Goal: Task Accomplishment & Management: Manage account settings

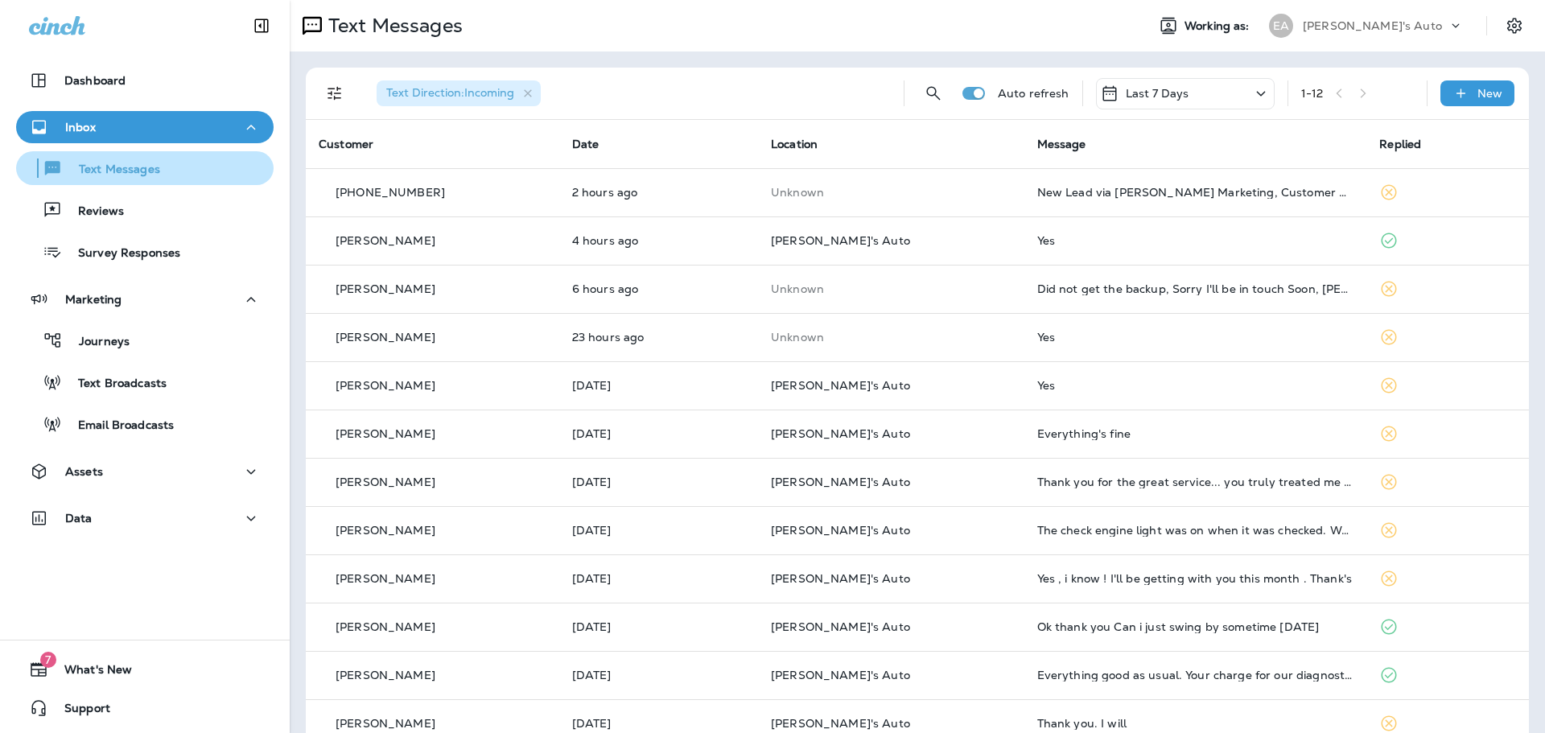
click at [72, 169] on p "Text Messages" at bounding box center [111, 170] width 97 height 15
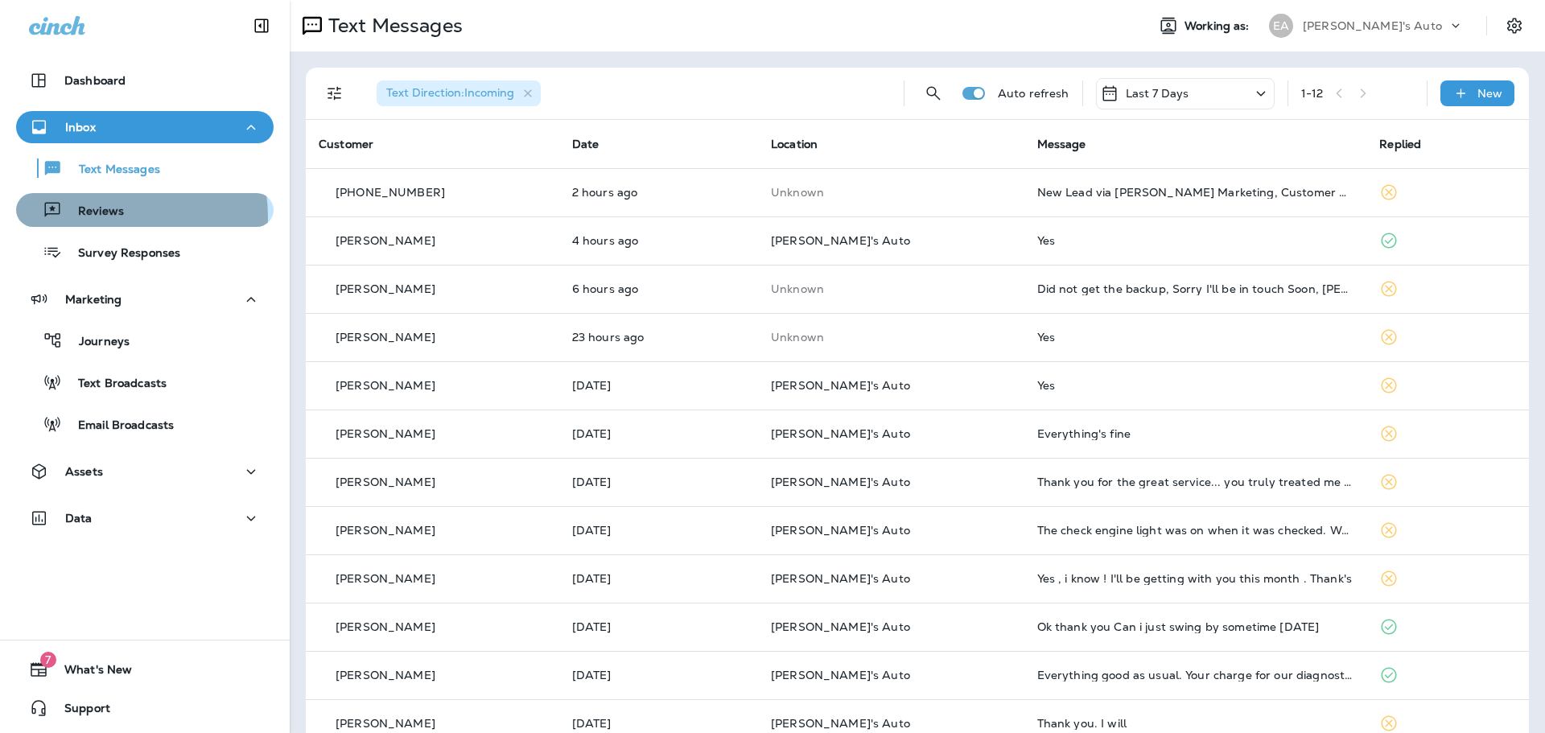
click at [111, 216] on p "Reviews" at bounding box center [93, 211] width 62 height 15
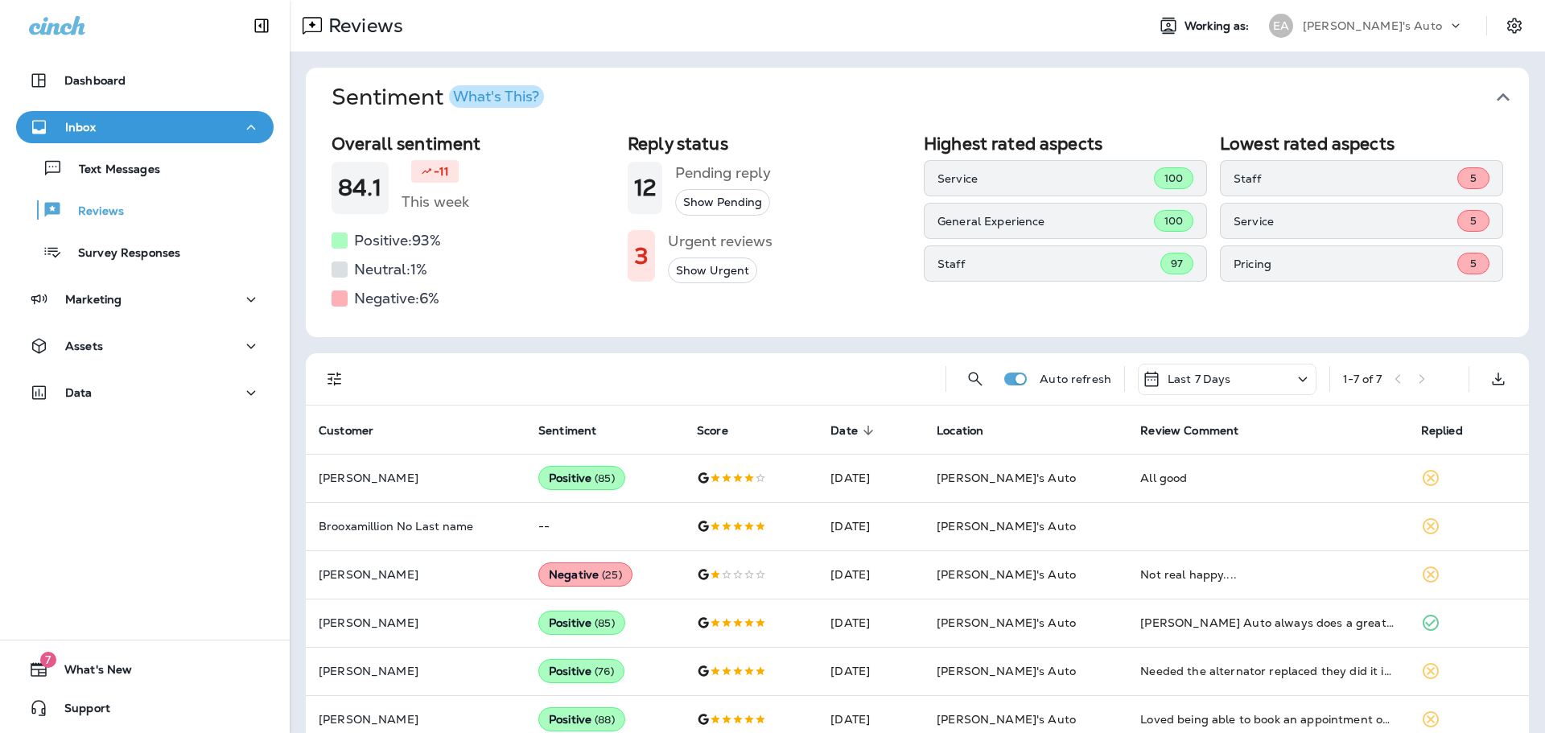
click at [740, 206] on button "Show Pending" at bounding box center [722, 202] width 95 height 27
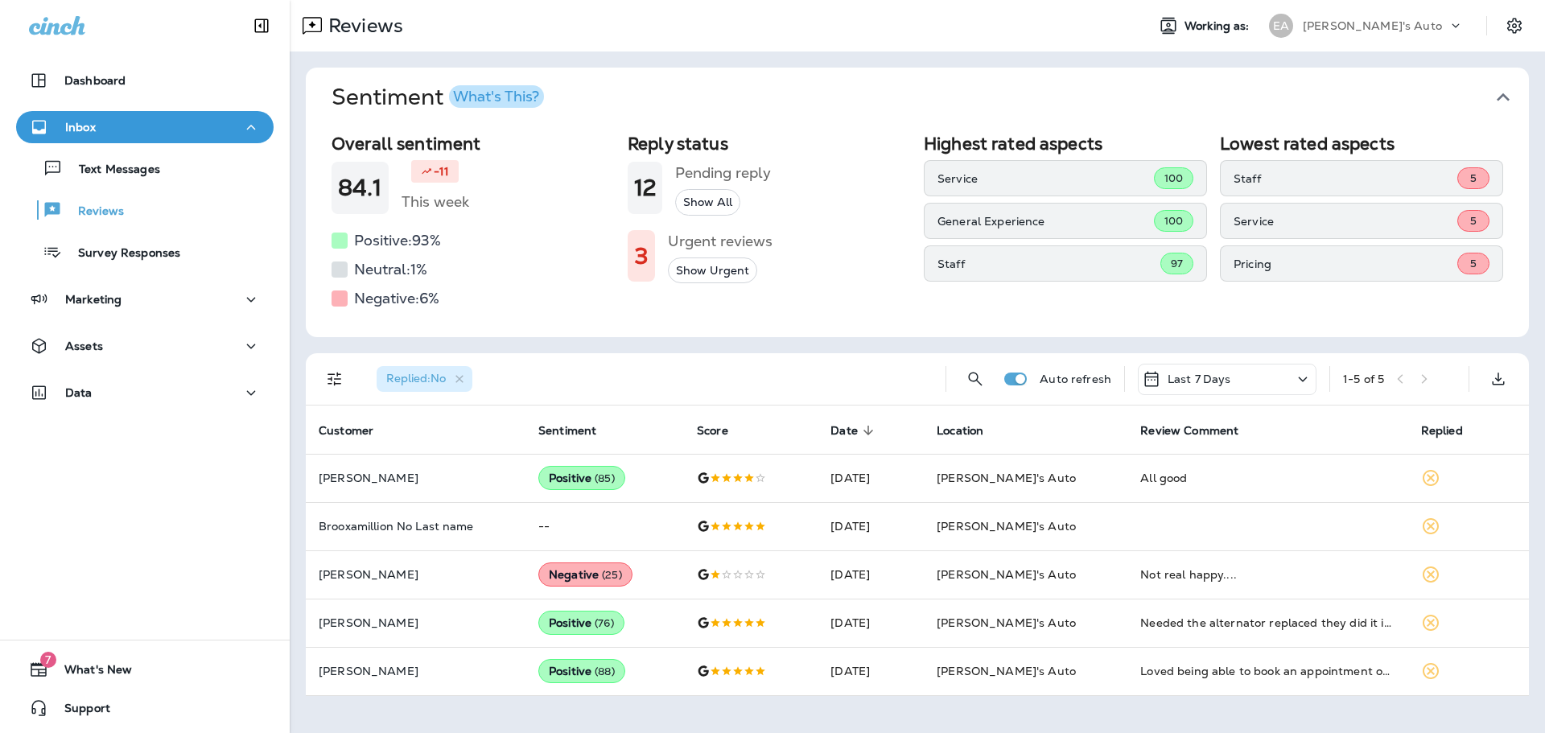
click at [686, 278] on button "Show Urgent" at bounding box center [712, 270] width 89 height 27
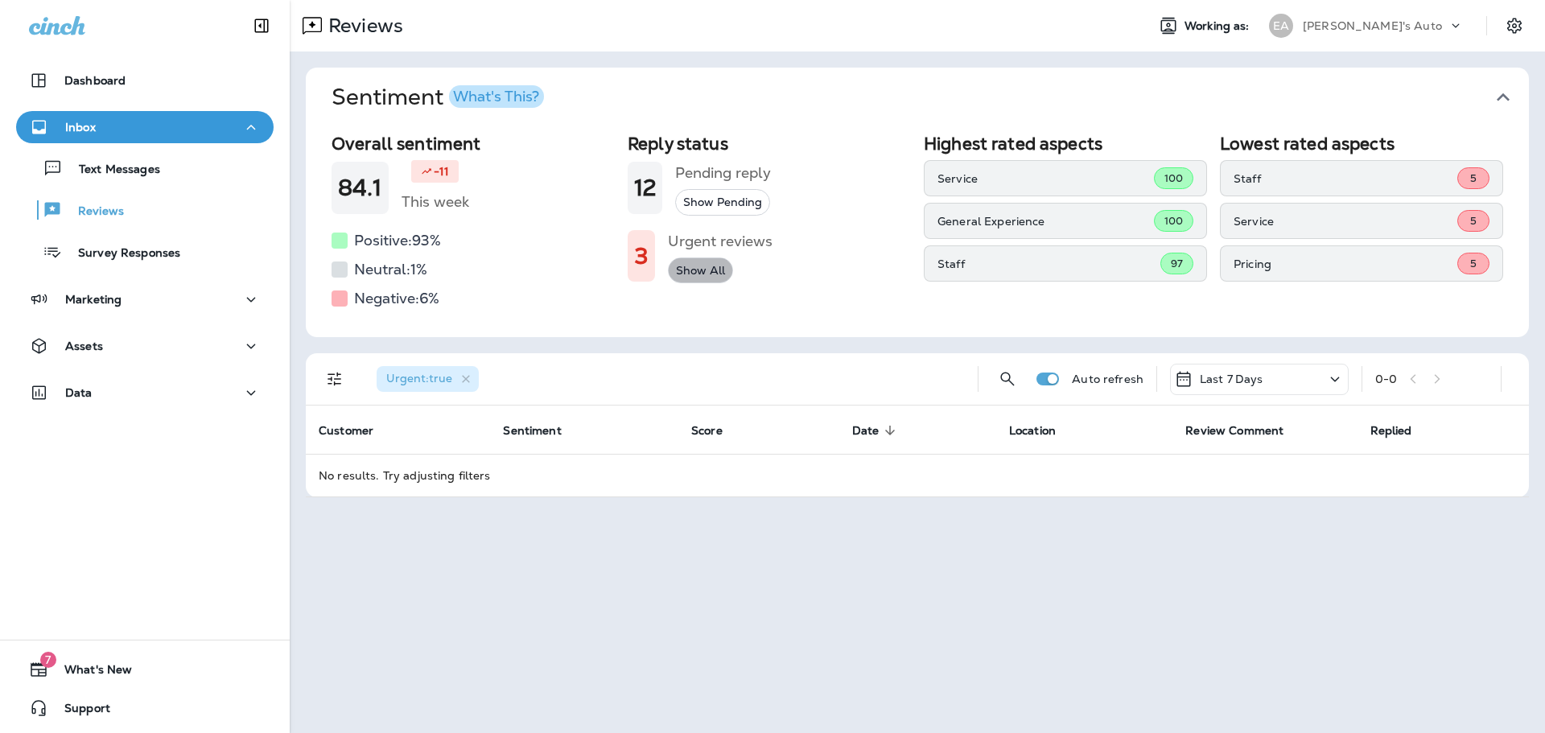
click at [680, 281] on button "Show All" at bounding box center [700, 270] width 65 height 27
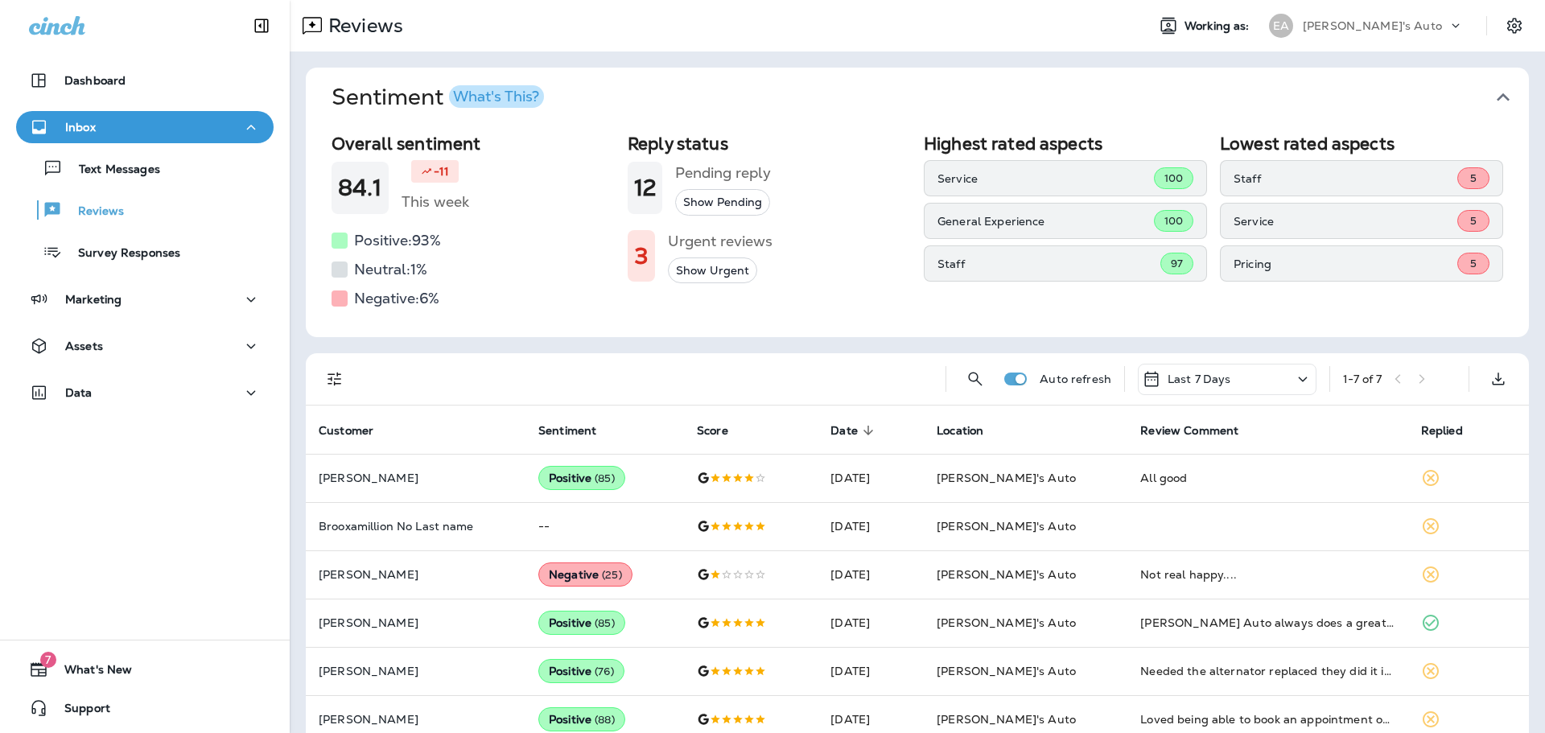
click at [726, 204] on button "Show Pending" at bounding box center [722, 202] width 95 height 27
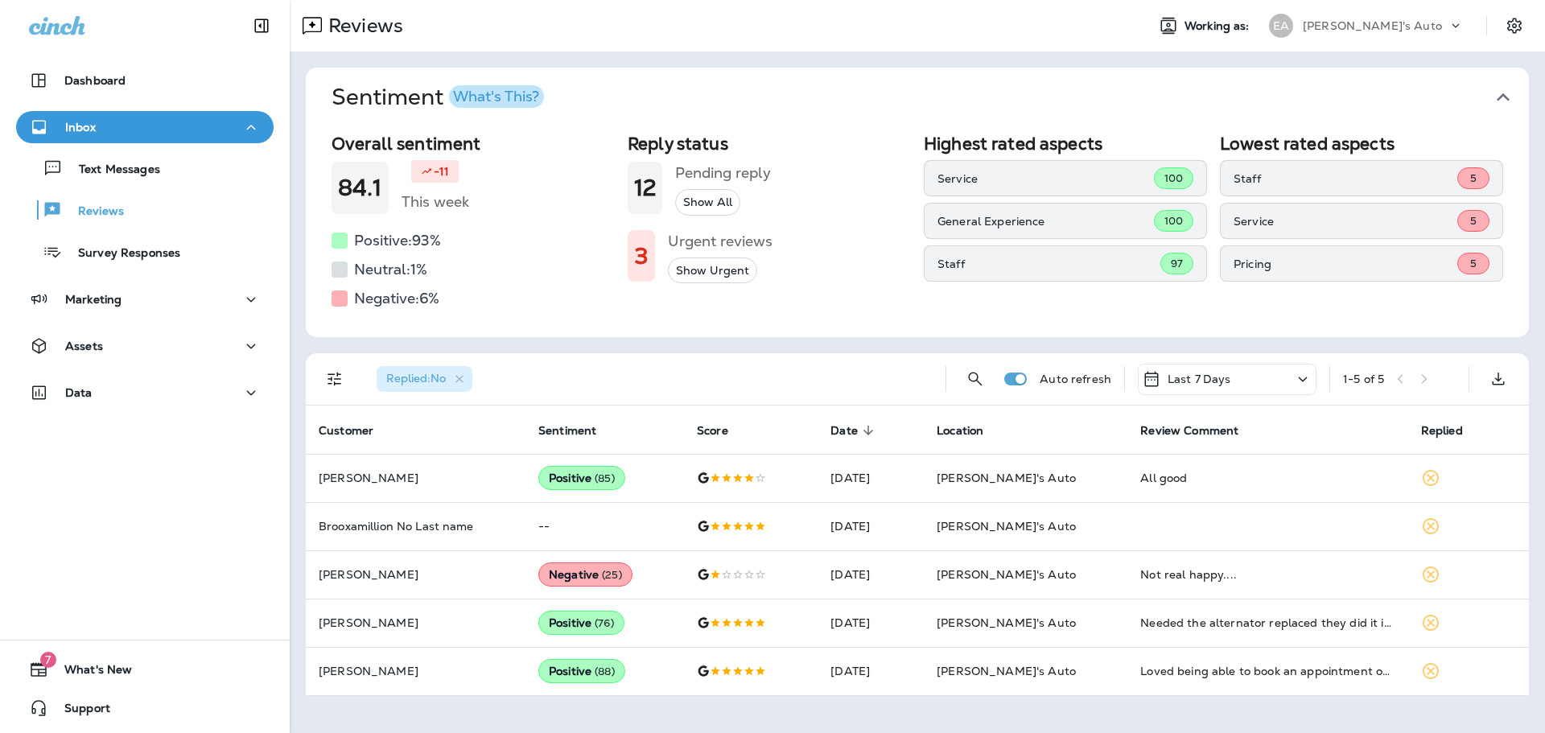
click at [723, 274] on button "Show Urgent" at bounding box center [712, 270] width 89 height 27
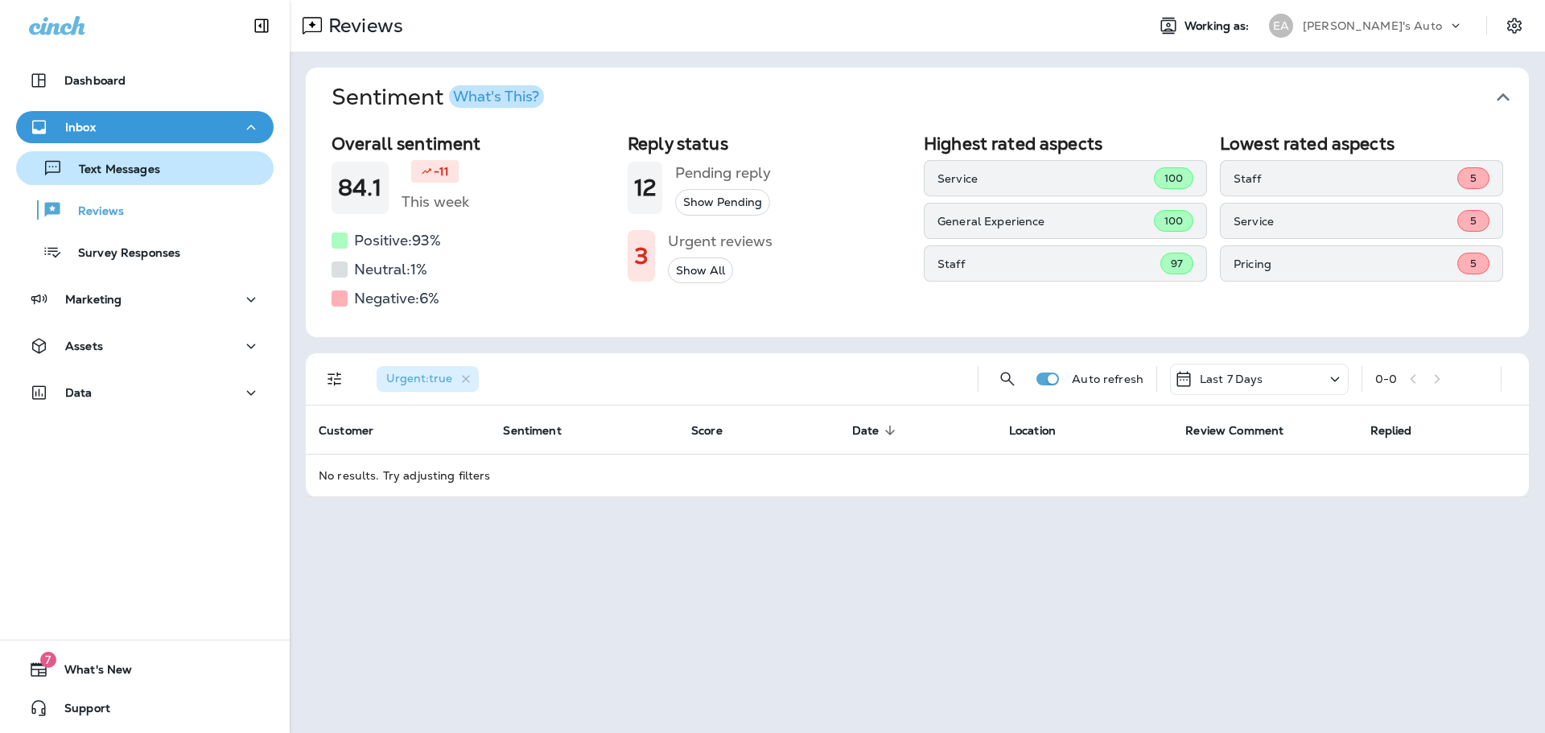
click at [132, 159] on div "Text Messages" at bounding box center [92, 168] width 138 height 24
